Goal: Task Accomplishment & Management: Complete application form

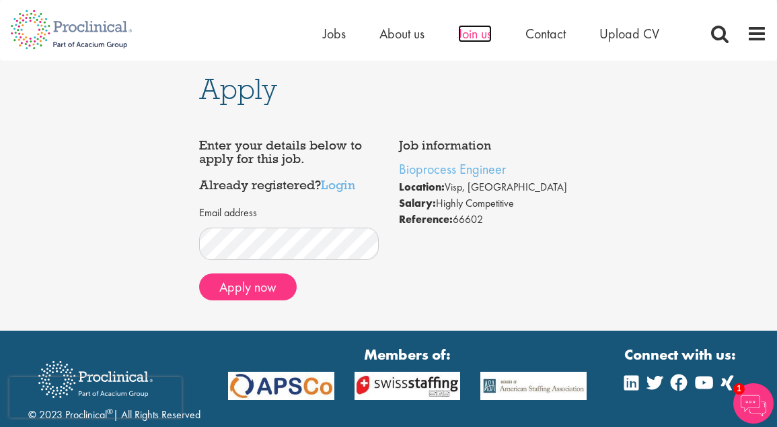
click at [461, 37] on span "Join us" at bounding box center [475, 34] width 34 height 18
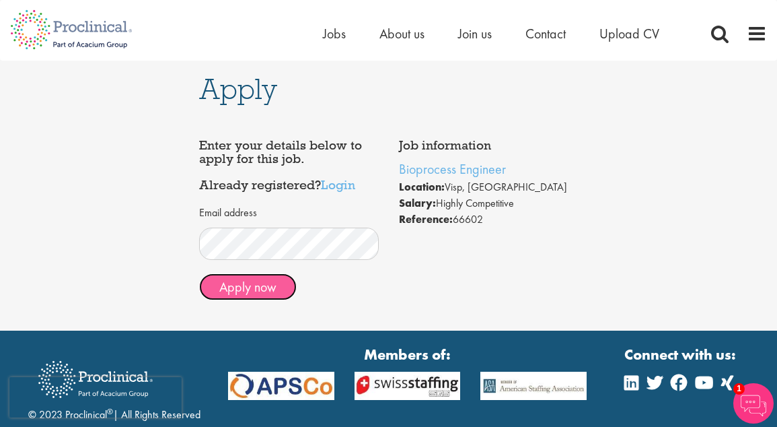
click at [254, 287] on button "Apply now" at bounding box center [248, 286] width 98 height 27
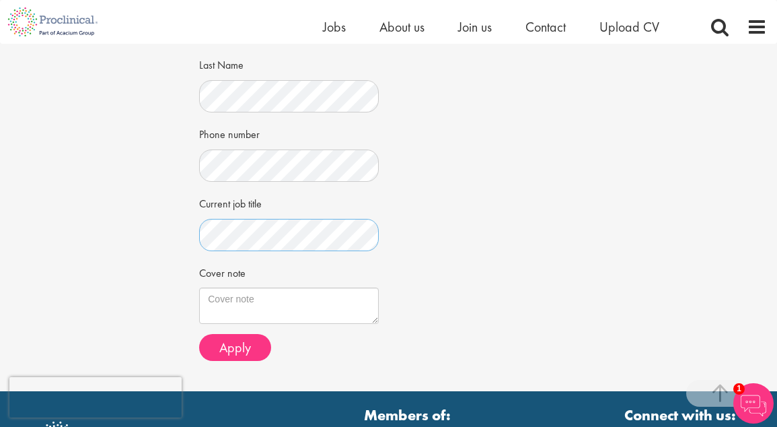
scroll to position [314, 0]
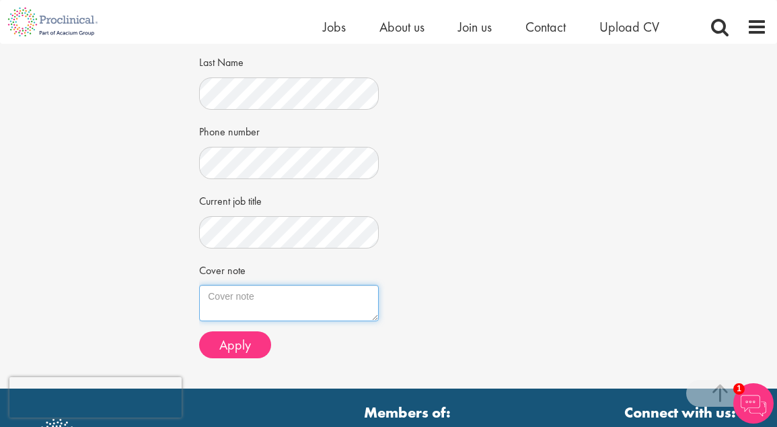
click at [237, 308] on textarea "Cover note" at bounding box center [288, 303] width 179 height 36
type textarea "H"
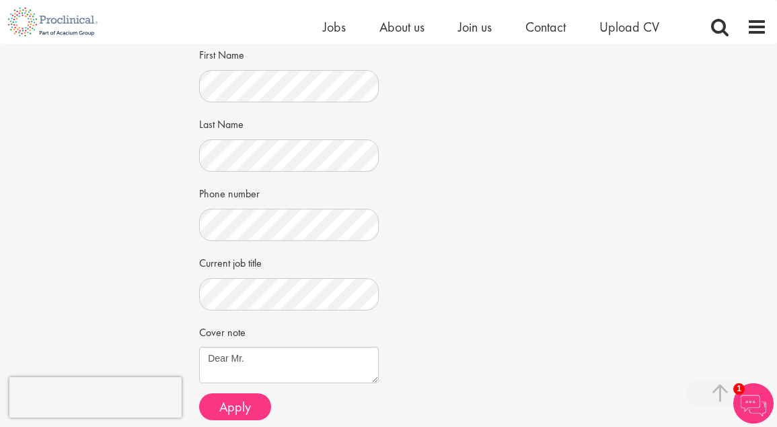
scroll to position [260, 0]
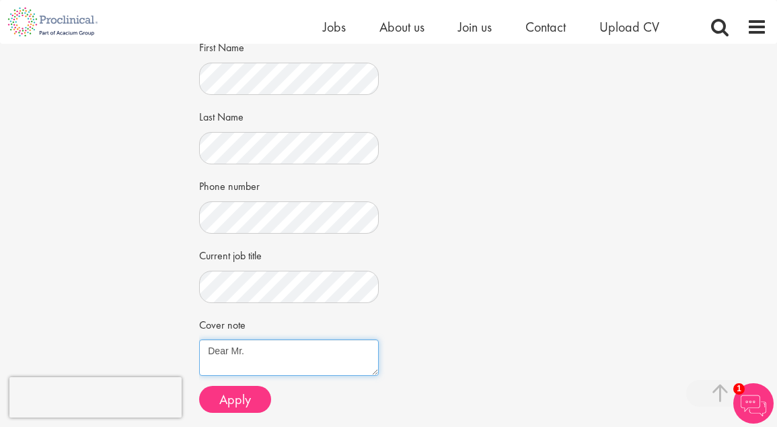
click at [304, 349] on textarea "Dear Mr." at bounding box center [288, 357] width 179 height 36
click at [241, 363] on textarea "Dear Mr. Bennet Looking forward to hearing from you soon, have a nice day!" at bounding box center [288, 357] width 179 height 36
click at [319, 362] on textarea "Dear Mr. Bennet I got a recommendation from Mr. White, who I used to worked wit…" at bounding box center [288, 357] width 179 height 36
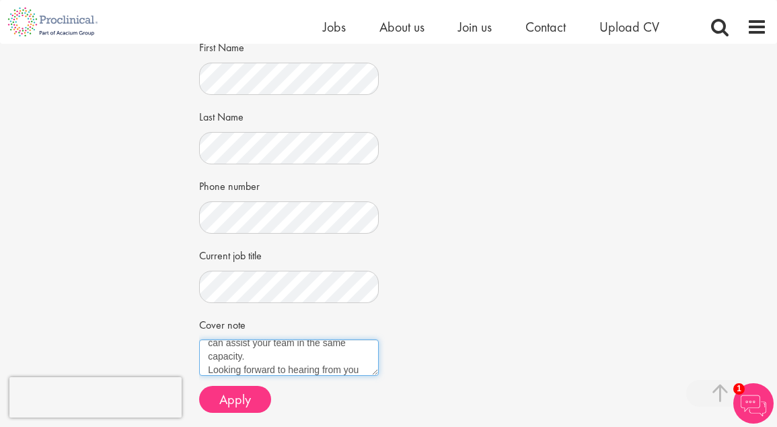
scroll to position [89, 0]
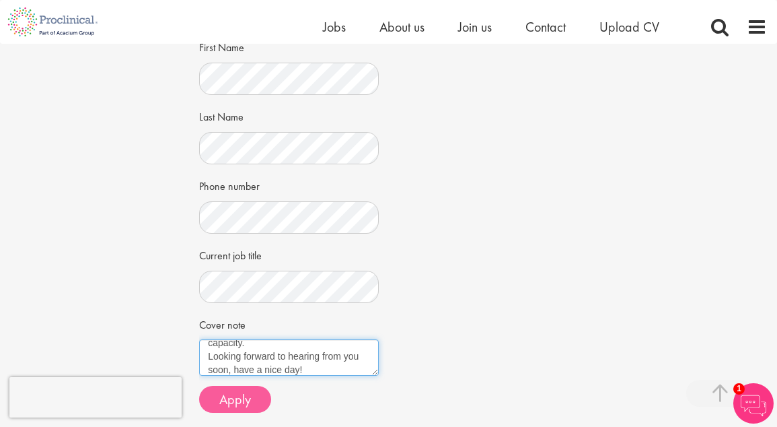
type textarea "Dear Mr. Bennet I got a recommendation from Mr. White, who I used to worked wit…"
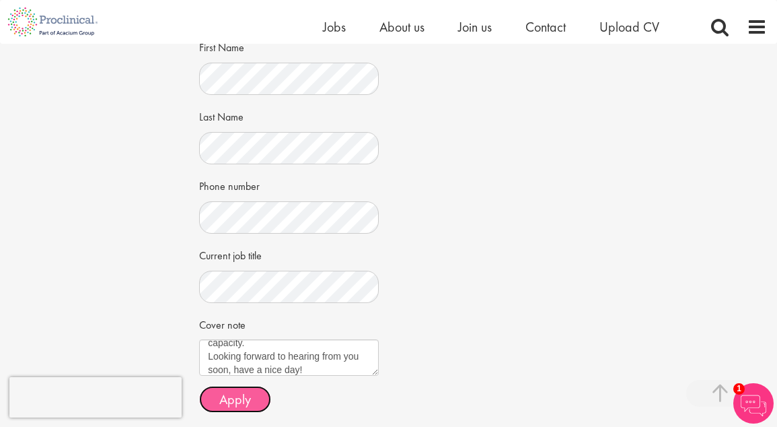
click at [252, 397] on button "Apply" at bounding box center [235, 399] width 72 height 27
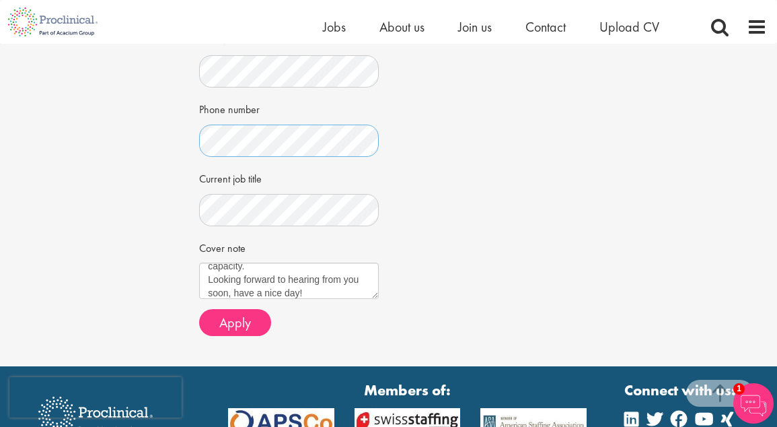
scroll to position [350, 0]
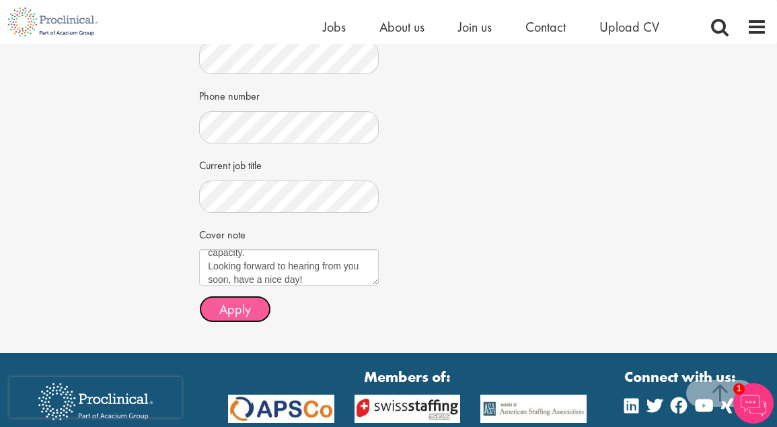
click at [247, 305] on span "Apply" at bounding box center [235, 309] width 32 height 18
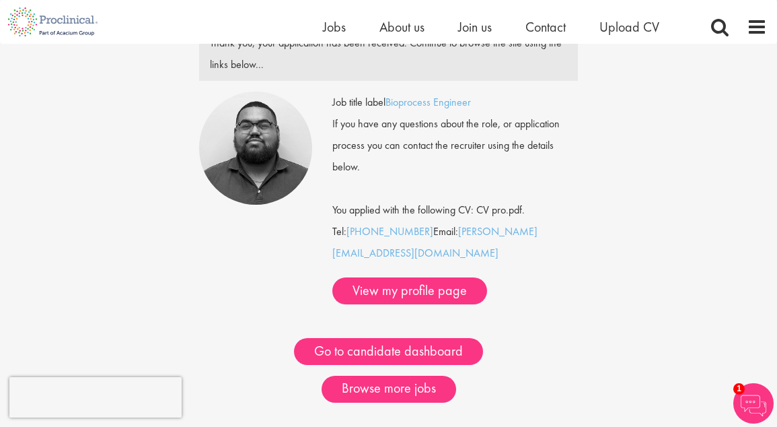
scroll to position [155, 0]
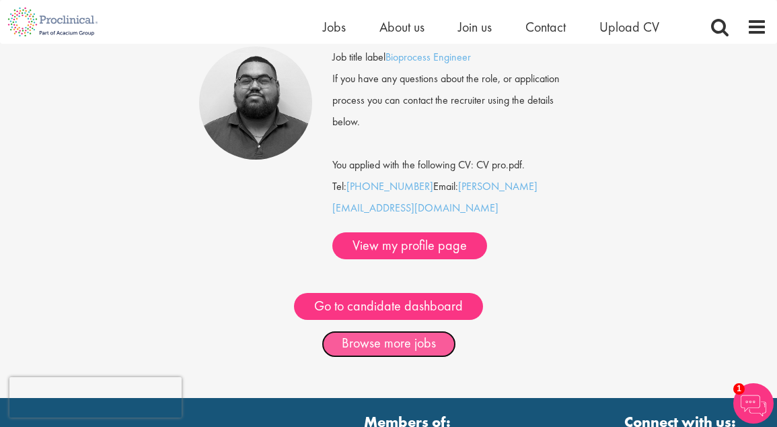
click at [378, 330] on link "Browse more jobs" at bounding box center [389, 343] width 135 height 27
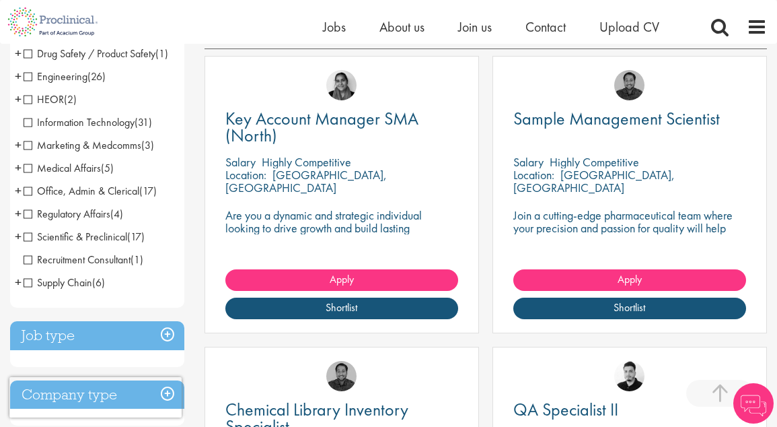
scroll to position [249, 0]
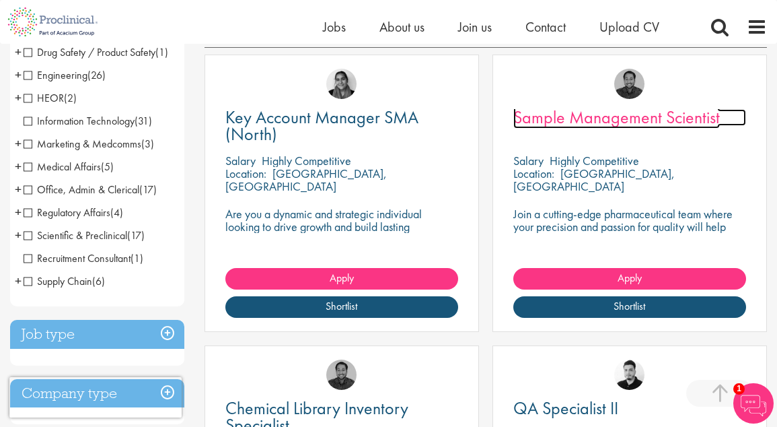
click at [601, 129] on span "Sample Management Scientist" at bounding box center [617, 117] width 207 height 23
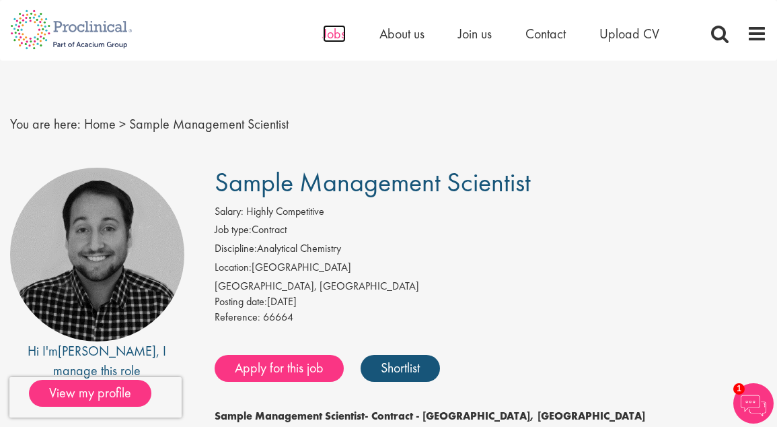
click at [343, 33] on span "Jobs" at bounding box center [334, 34] width 23 height 18
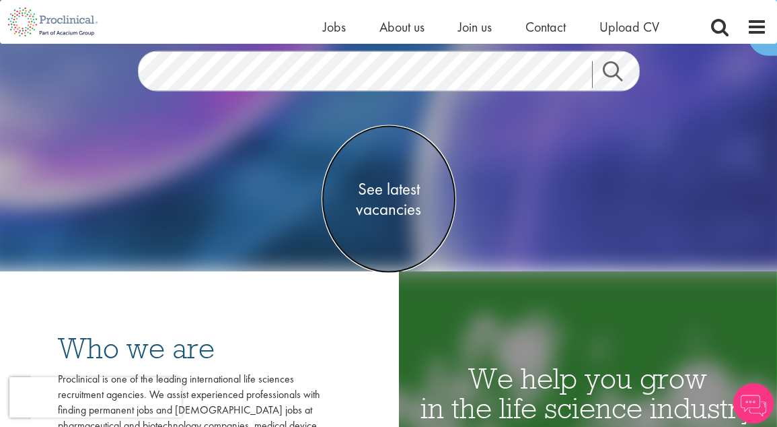
click at [388, 197] on span "See latest vacancies" at bounding box center [389, 198] width 135 height 40
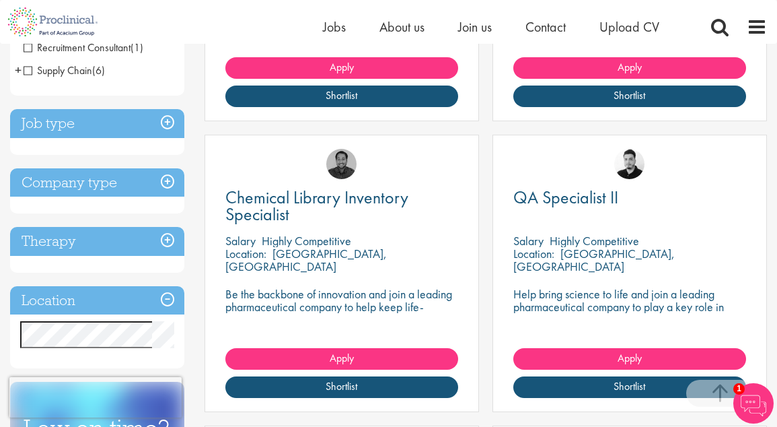
scroll to position [487, 0]
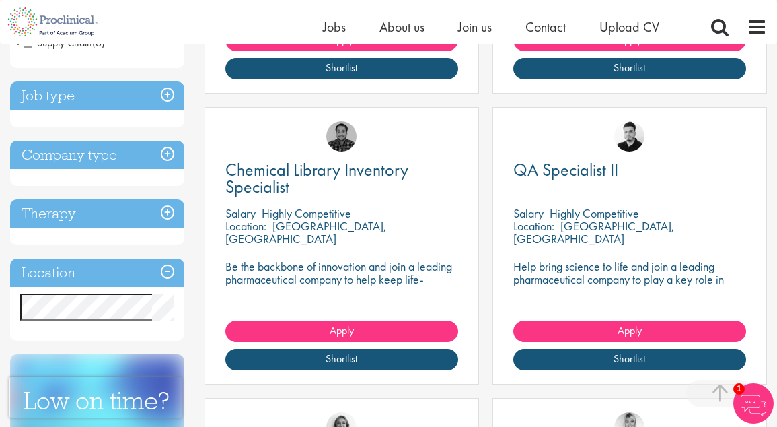
click at [168, 110] on h3 "Job type" at bounding box center [97, 95] width 174 height 29
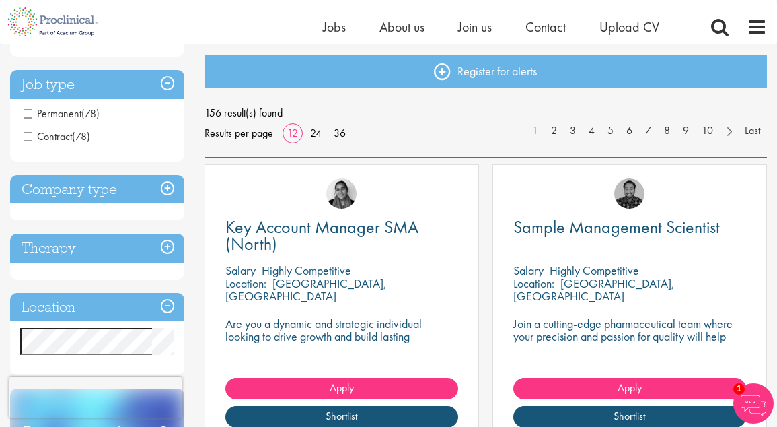
scroll to position [137, 0]
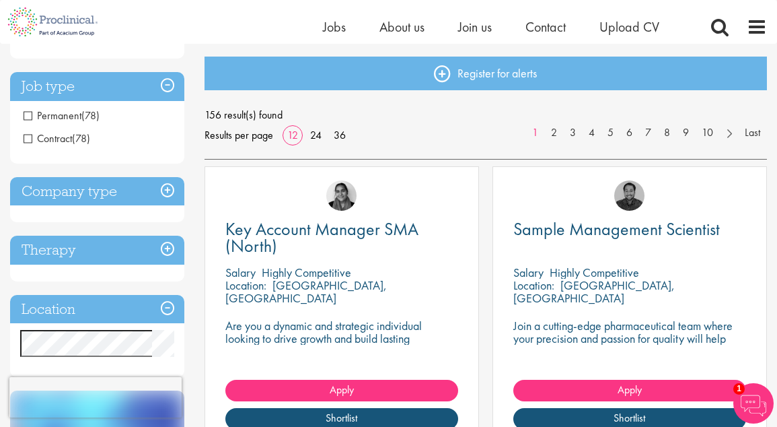
click at [55, 118] on span "Permanent" at bounding box center [53, 115] width 58 height 14
